Goal: Book appointment/travel/reservation

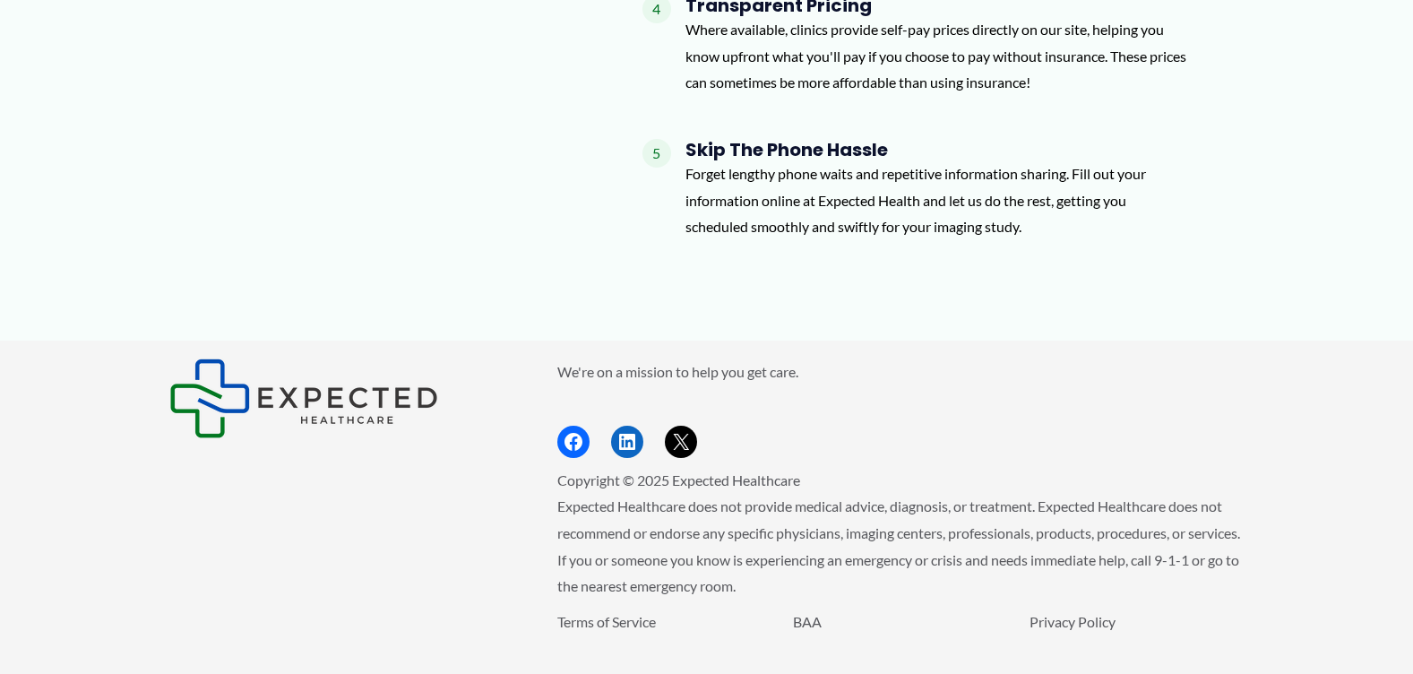
scroll to position [2025, 0]
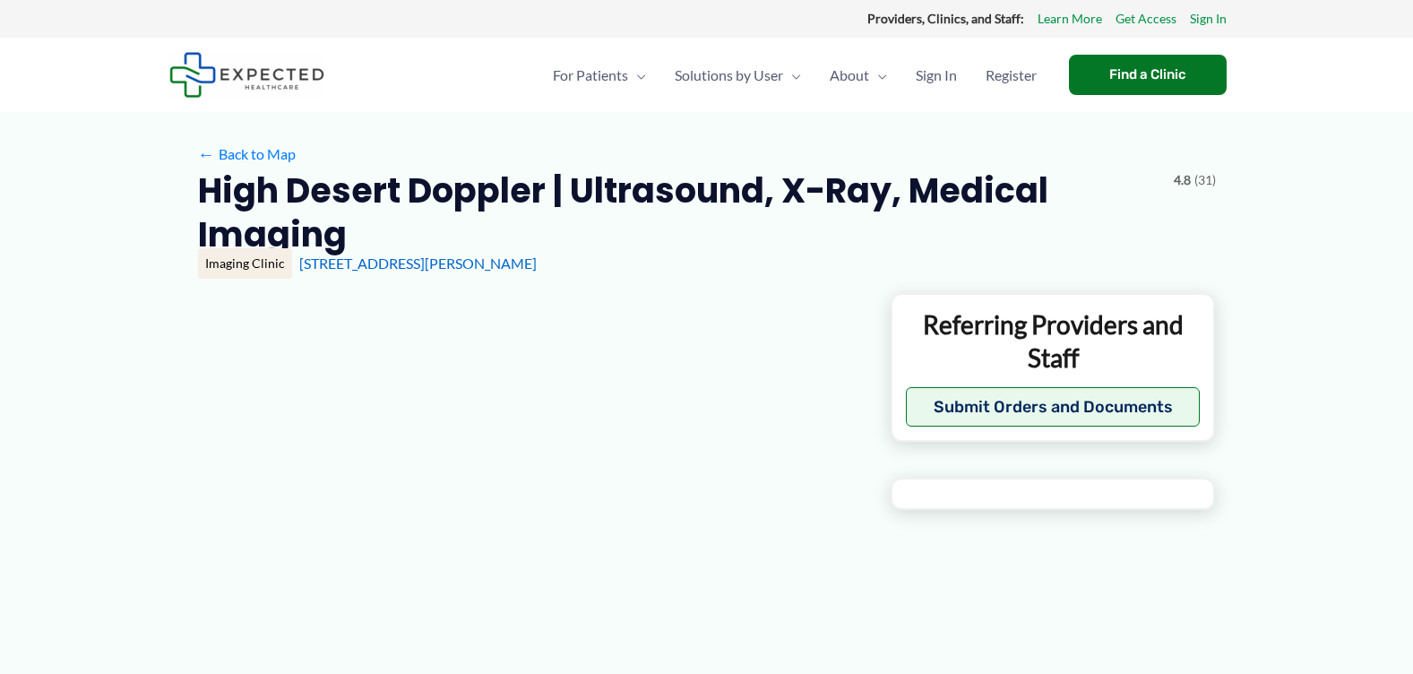
type input "**********"
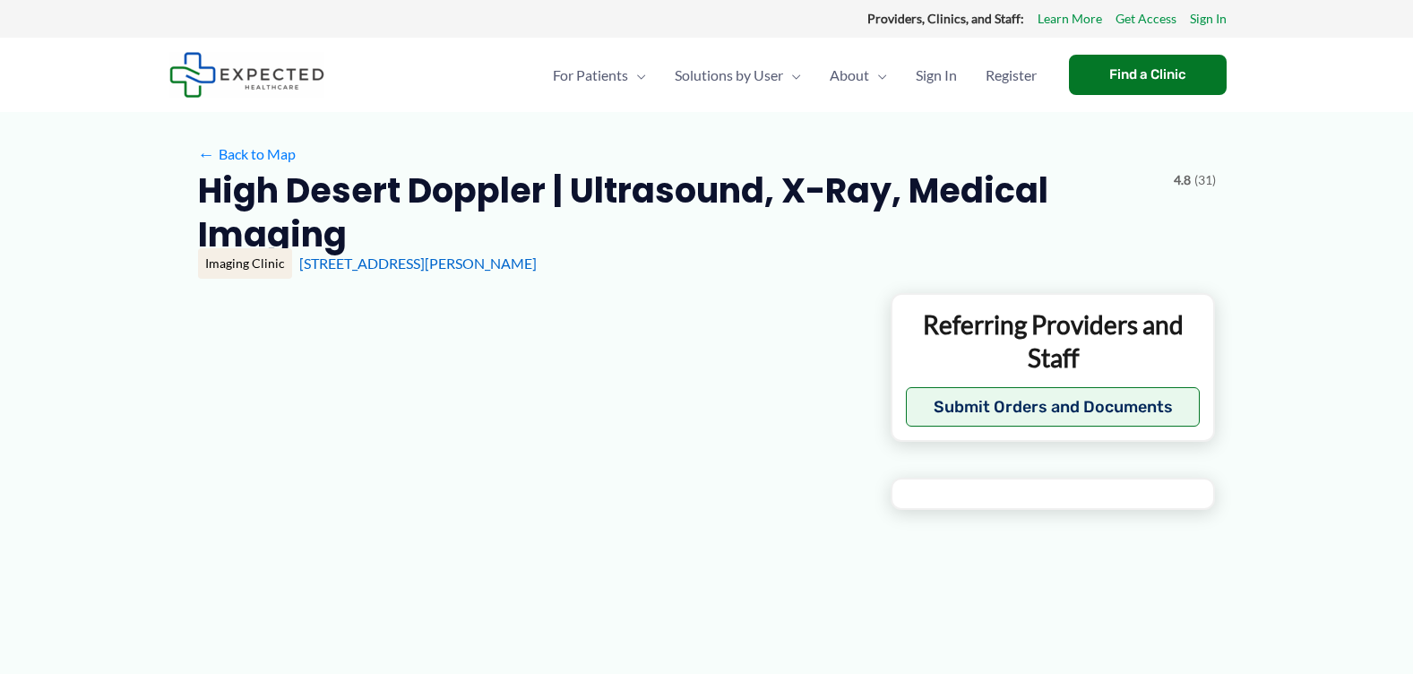
type input "**********"
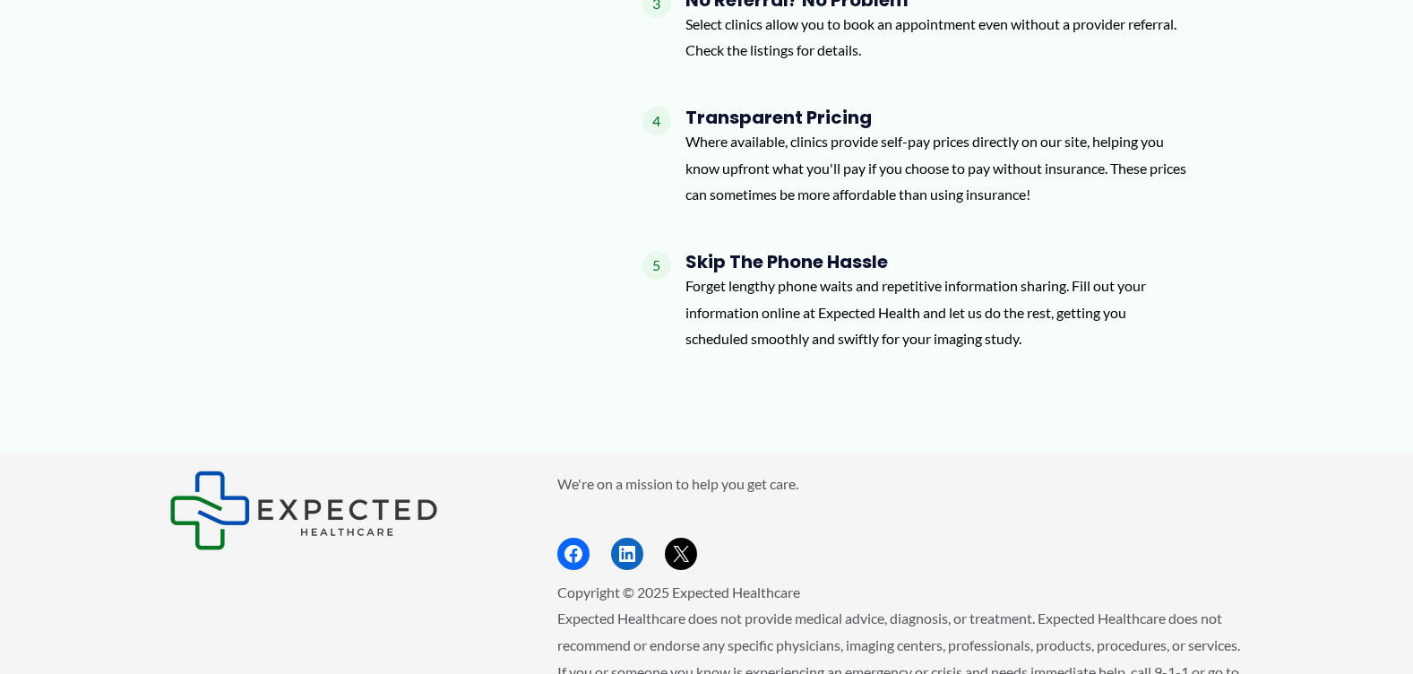
scroll to position [2051, 0]
